Goal: Navigation & Orientation: Find specific page/section

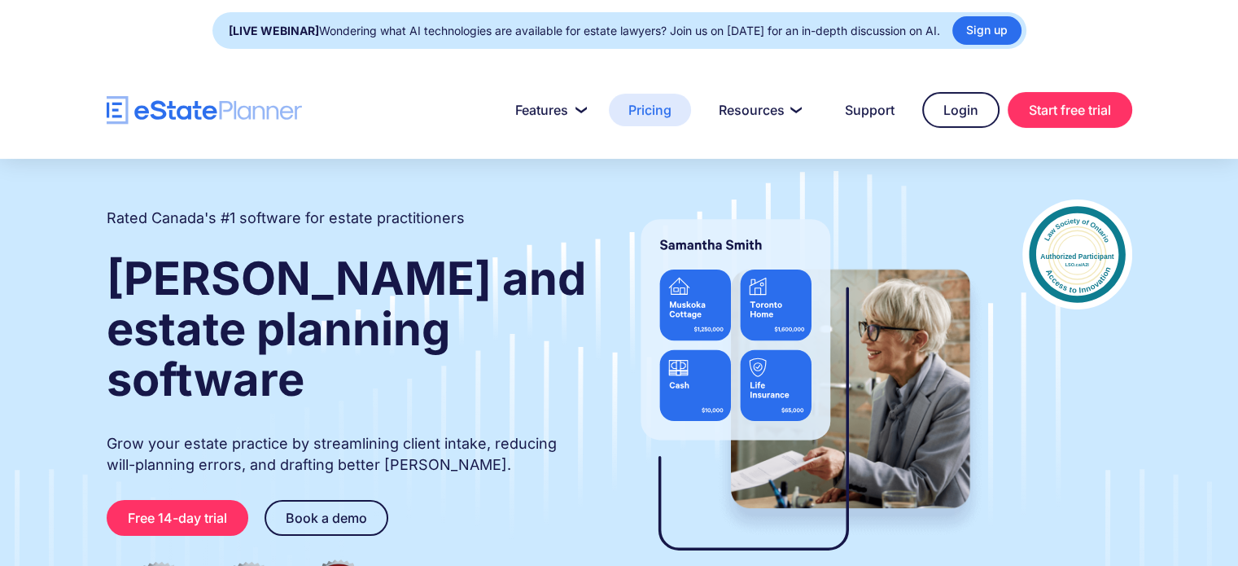
click at [654, 106] on link "Pricing" at bounding box center [650, 110] width 82 height 33
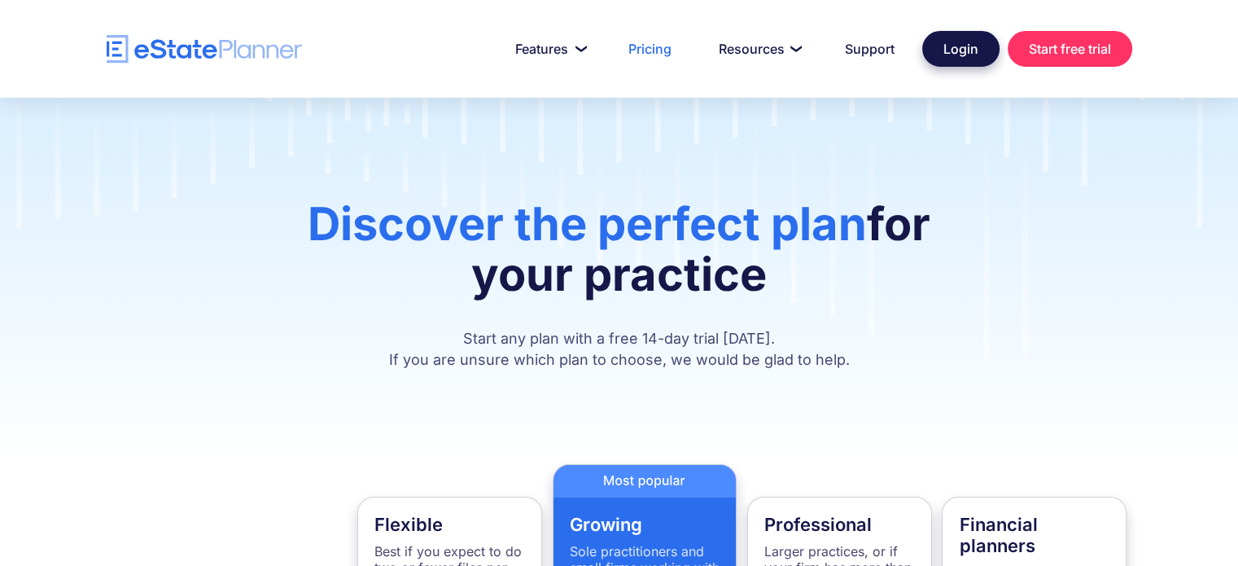
click at [935, 49] on link "Login" at bounding box center [960, 49] width 77 height 36
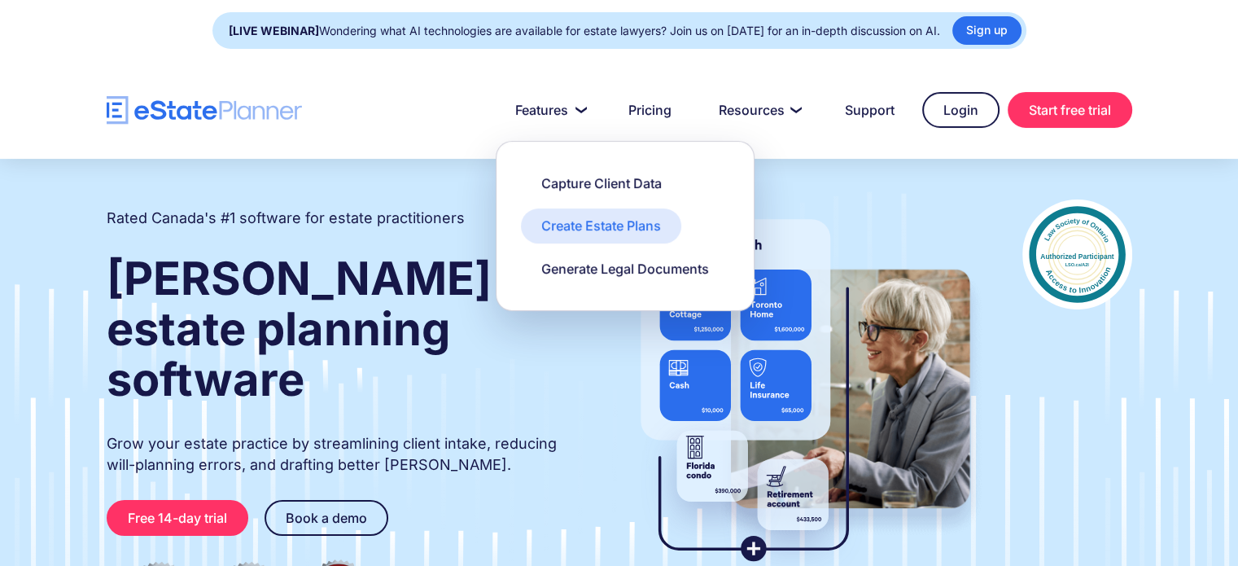
click at [557, 218] on div "Create Estate Plans" at bounding box center [601, 225] width 120 height 18
